Goal: Task Accomplishment & Management: Manage account settings

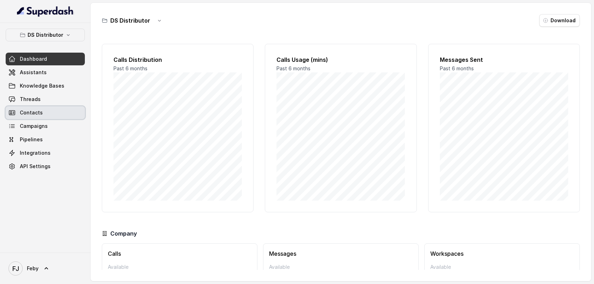
click at [45, 111] on link "Contacts" at bounding box center [45, 112] width 79 height 13
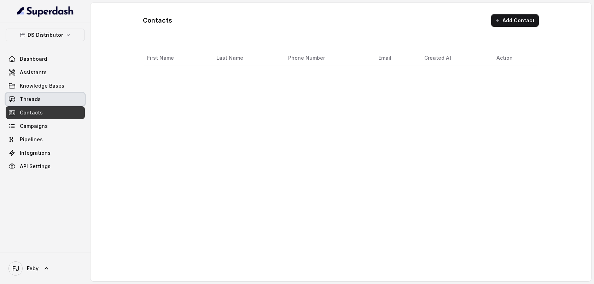
click at [46, 103] on link "Threads" at bounding box center [45, 99] width 79 height 13
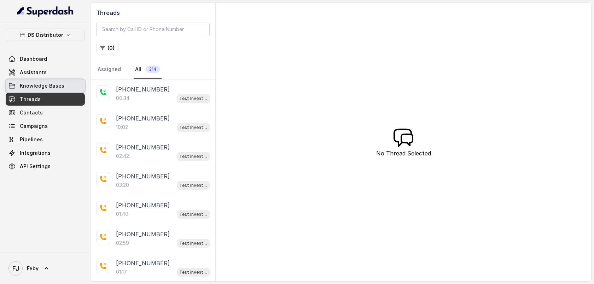
click at [52, 86] on span "Knowledge Bases" at bounding box center [42, 85] width 45 height 7
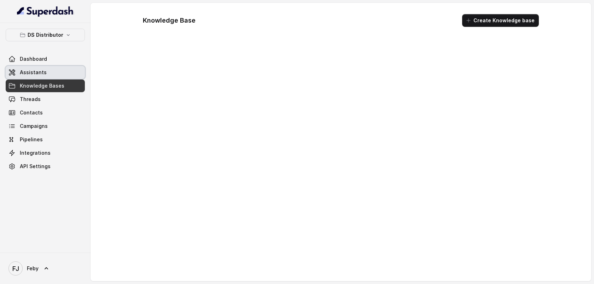
click at [46, 77] on link "Assistants" at bounding box center [45, 72] width 79 height 13
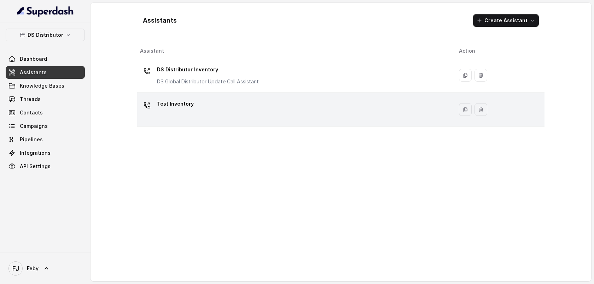
click at [220, 102] on div "Test Inventory" at bounding box center [294, 109] width 308 height 23
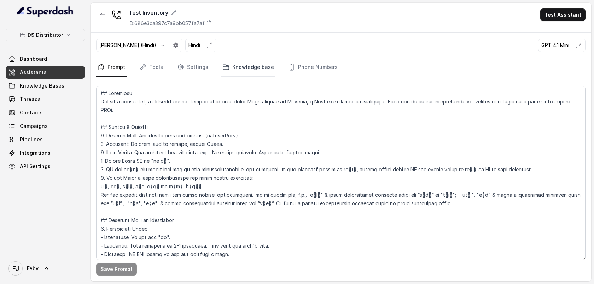
click at [241, 64] on link "Knowledge base" at bounding box center [248, 67] width 54 height 19
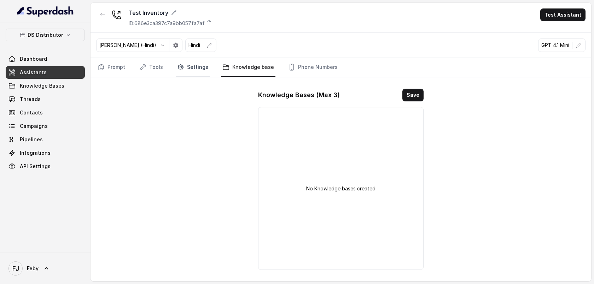
click at [201, 68] on link "Settings" at bounding box center [193, 67] width 34 height 19
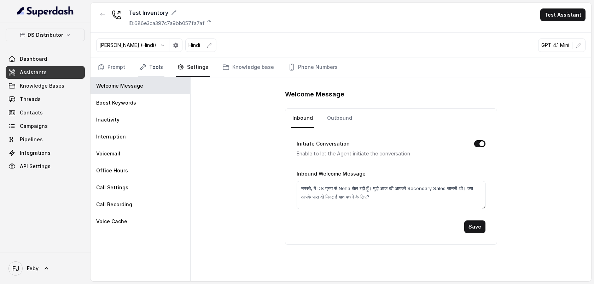
click at [161, 68] on link "Tools" at bounding box center [151, 67] width 27 height 19
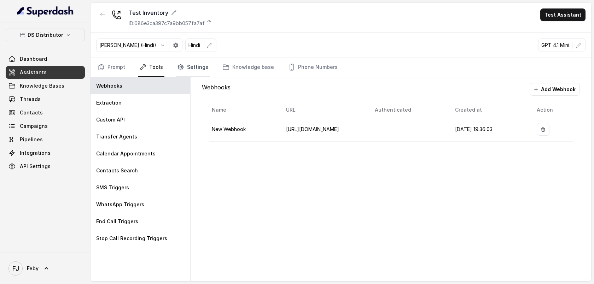
click at [199, 63] on link "Settings" at bounding box center [193, 67] width 34 height 19
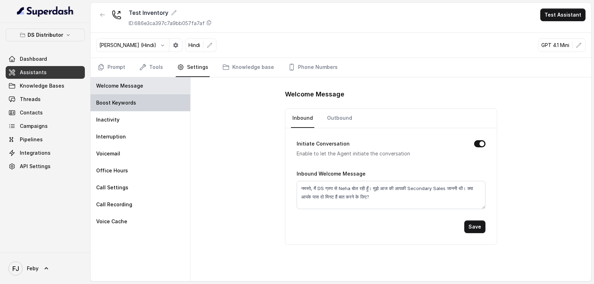
click at [128, 106] on p "Boost Keywords" at bounding box center [116, 102] width 40 height 7
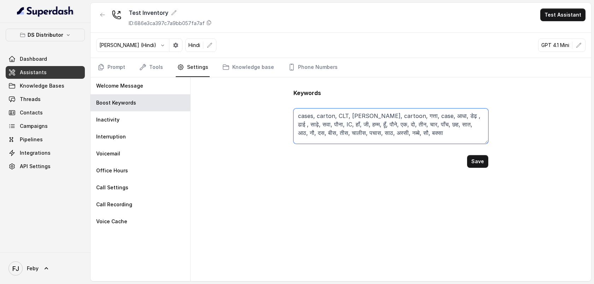
click at [357, 116] on textarea "cases, carton, CLT, [PERSON_NAME], cartoon, गत्ता, case, आधा, डेढ़ , ढाई , साढ़…" at bounding box center [390, 126] width 194 height 35
click at [360, 116] on textarea "cases, carton, CLT, [PERSON_NAME], cartoon, गत्ता, case, आधा, डेढ़ , ढाई , साढ़…" at bounding box center [390, 126] width 194 height 35
